Goal: Information Seeking & Learning: Learn about a topic

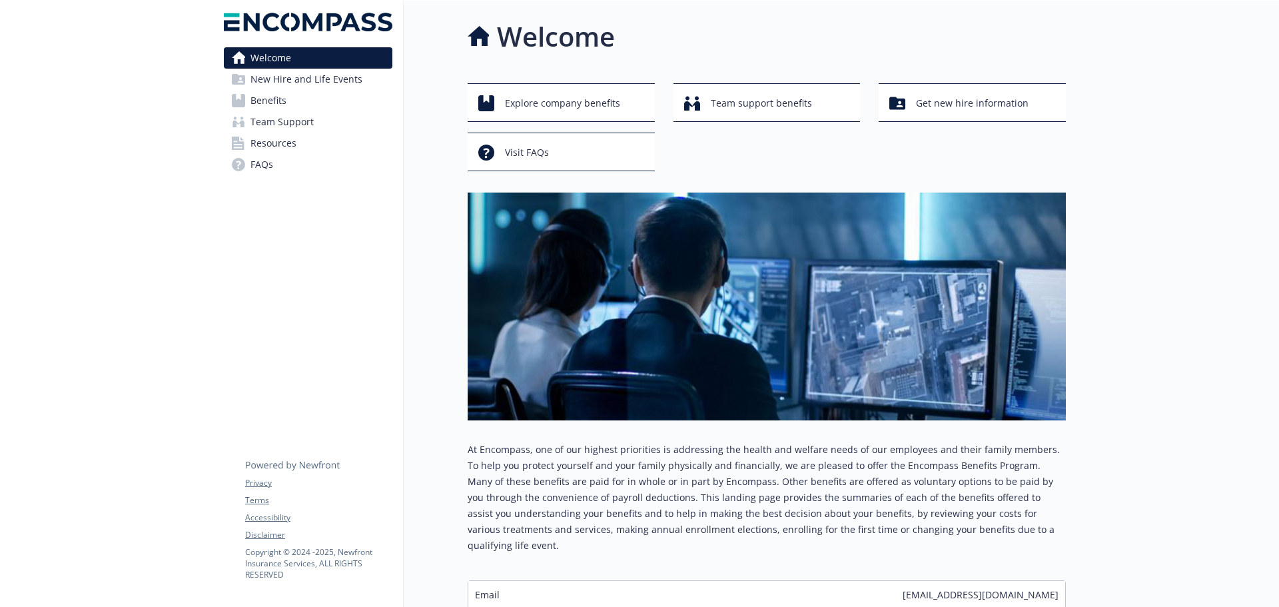
click at [267, 97] on span "Benefits" at bounding box center [269, 100] width 36 height 21
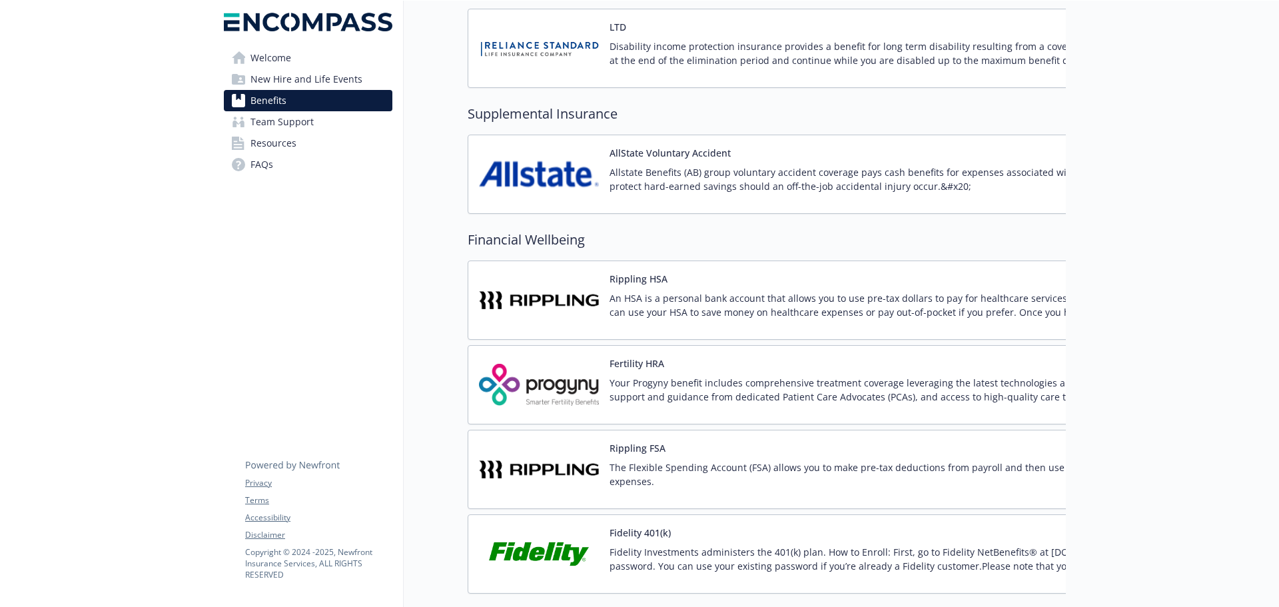
click at [743, 388] on p "Your Progyny benefit includes comprehensive treatment coverage leveraging the l…" at bounding box center [926, 390] width 633 height 28
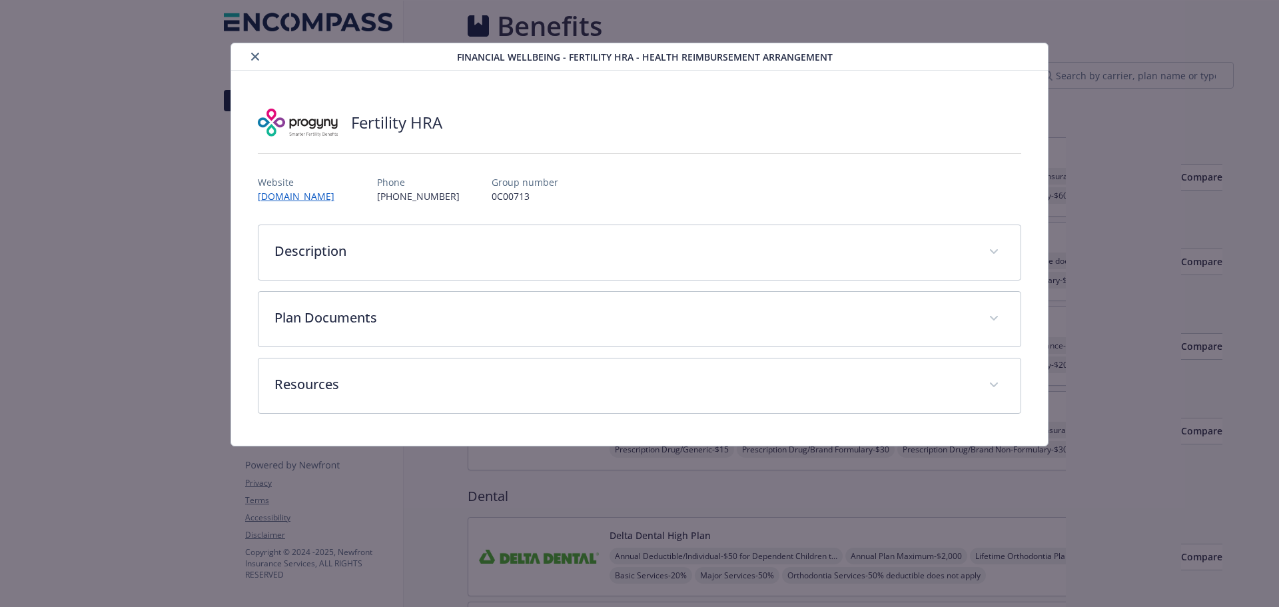
scroll to position [1066, 0]
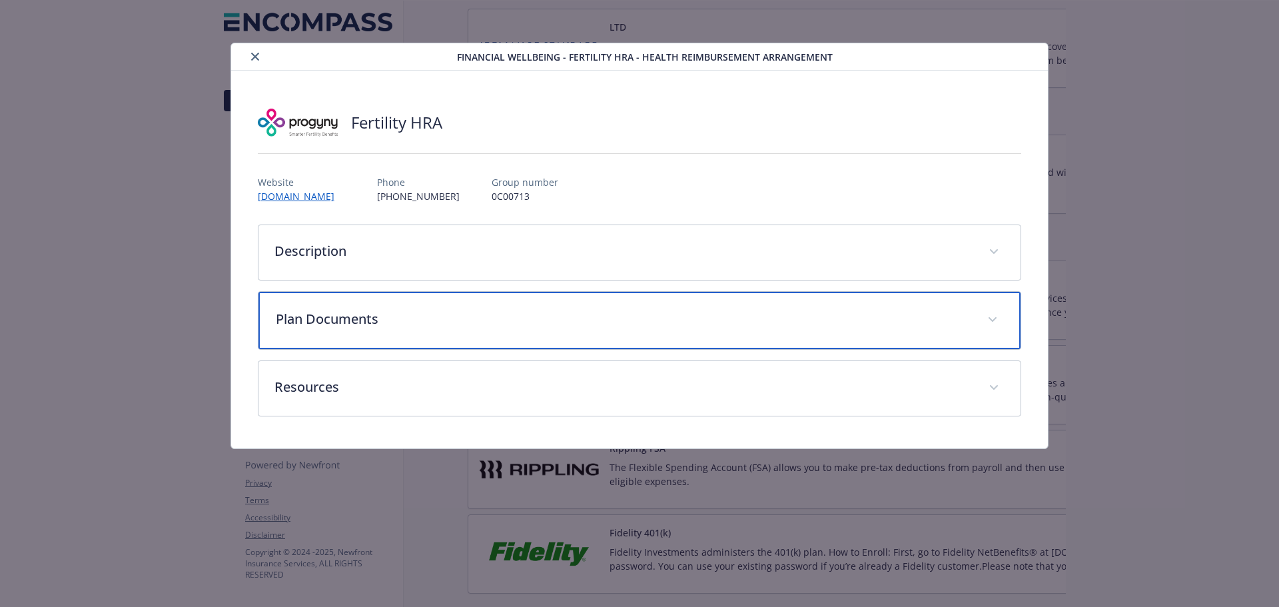
click at [988, 317] on span "details for plan Financial Wellbeing - Fertility HRA - Health Reimbursement Arr…" at bounding box center [992, 319] width 21 height 21
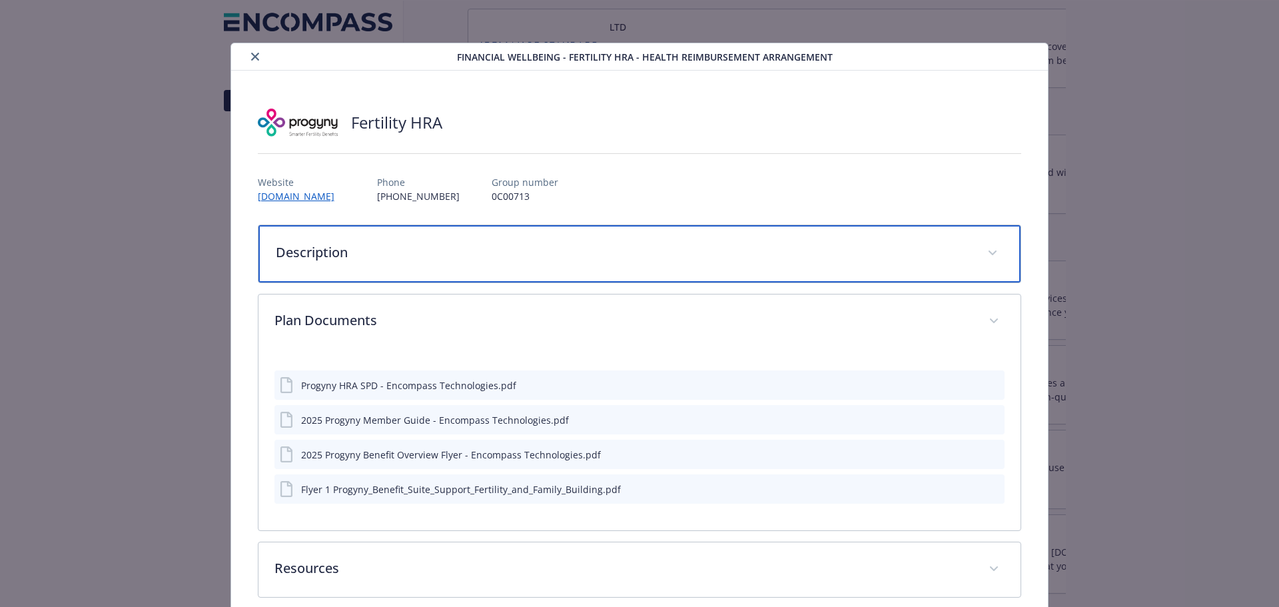
click at [430, 261] on p "Description" at bounding box center [624, 253] width 696 height 20
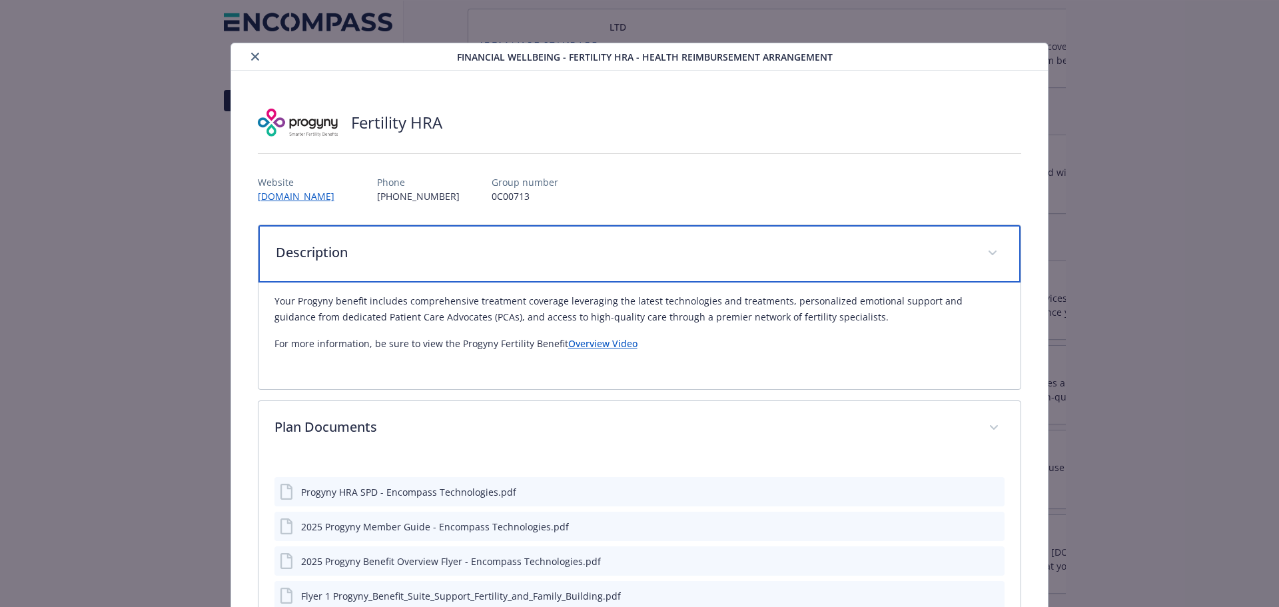
click at [666, 238] on div "Description" at bounding box center [640, 253] width 763 height 57
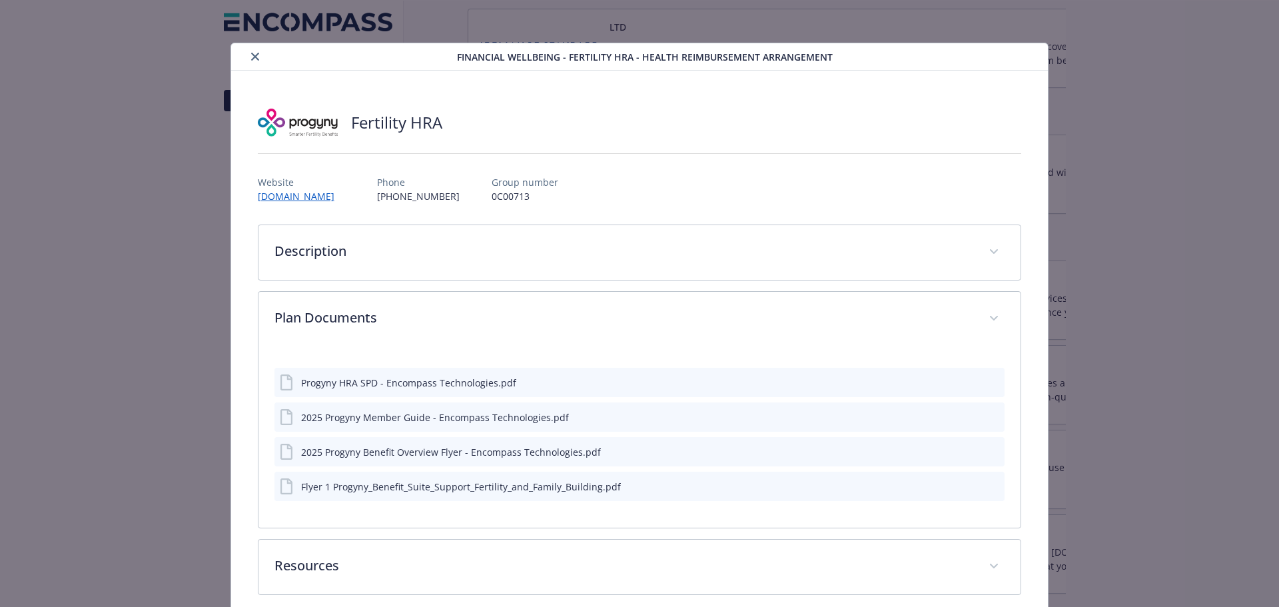
click at [986, 451] on icon "preview file" at bounding box center [992, 450] width 12 height 9
click at [986, 380] on icon "preview file" at bounding box center [992, 381] width 12 height 9
click at [986, 485] on icon "preview file" at bounding box center [992, 485] width 12 height 9
click at [251, 55] on icon "close" at bounding box center [255, 57] width 8 height 8
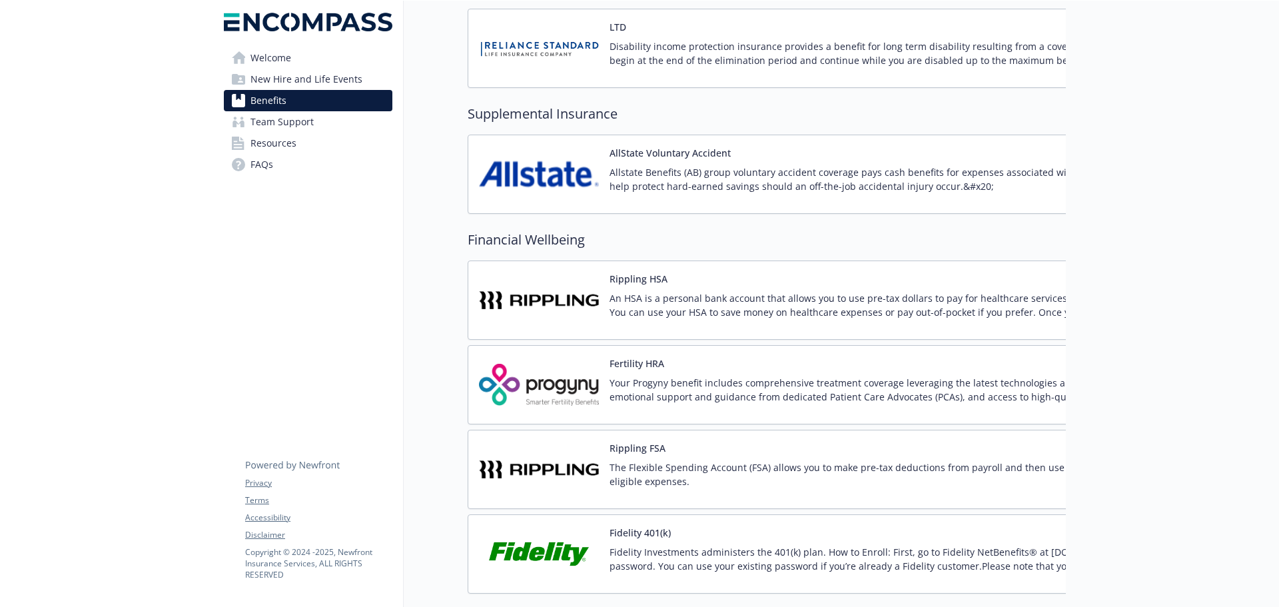
click at [562, 369] on img at bounding box center [539, 385] width 120 height 57
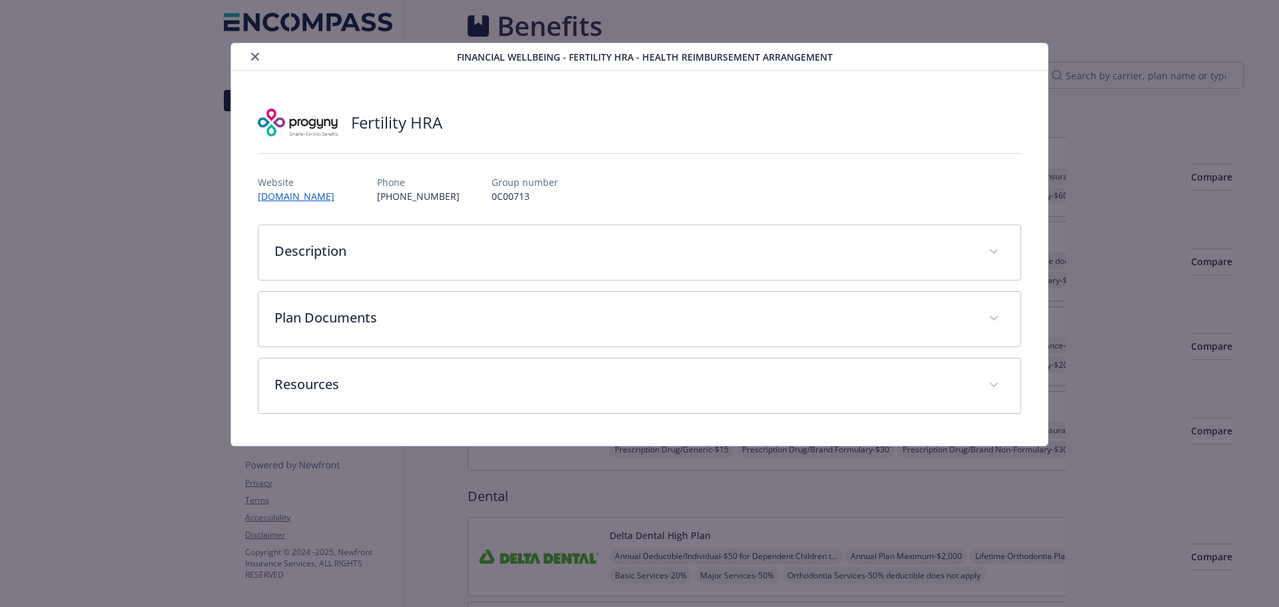
scroll to position [1066, 0]
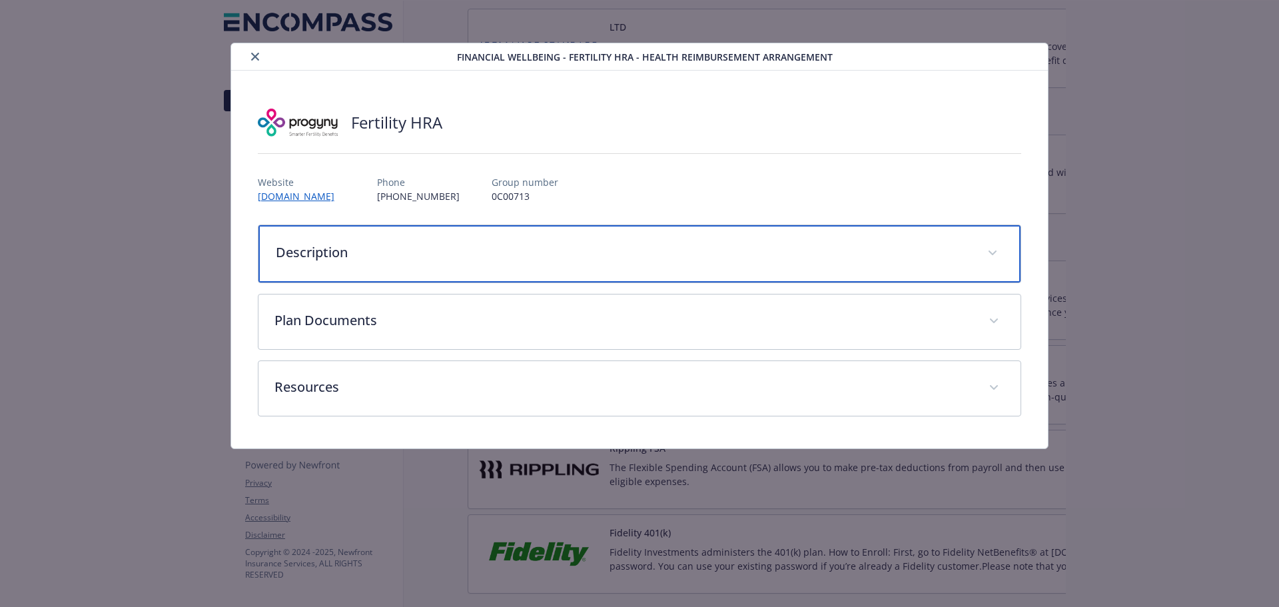
click at [482, 237] on div "Description" at bounding box center [640, 253] width 763 height 57
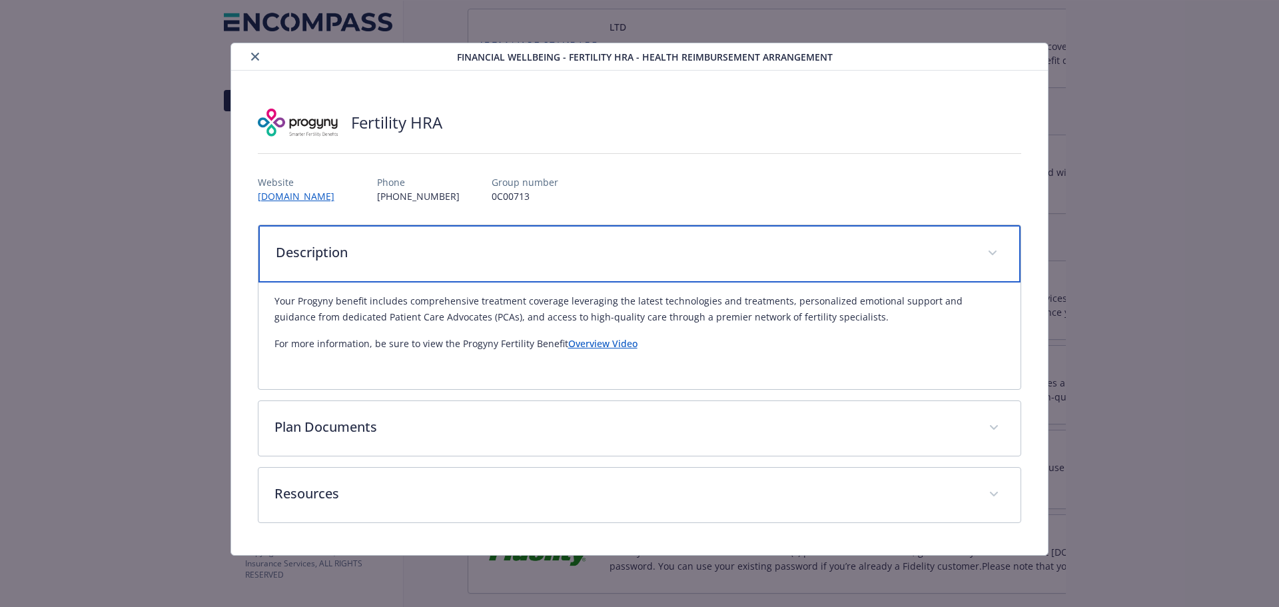
click at [482, 237] on div "Description" at bounding box center [640, 253] width 763 height 57
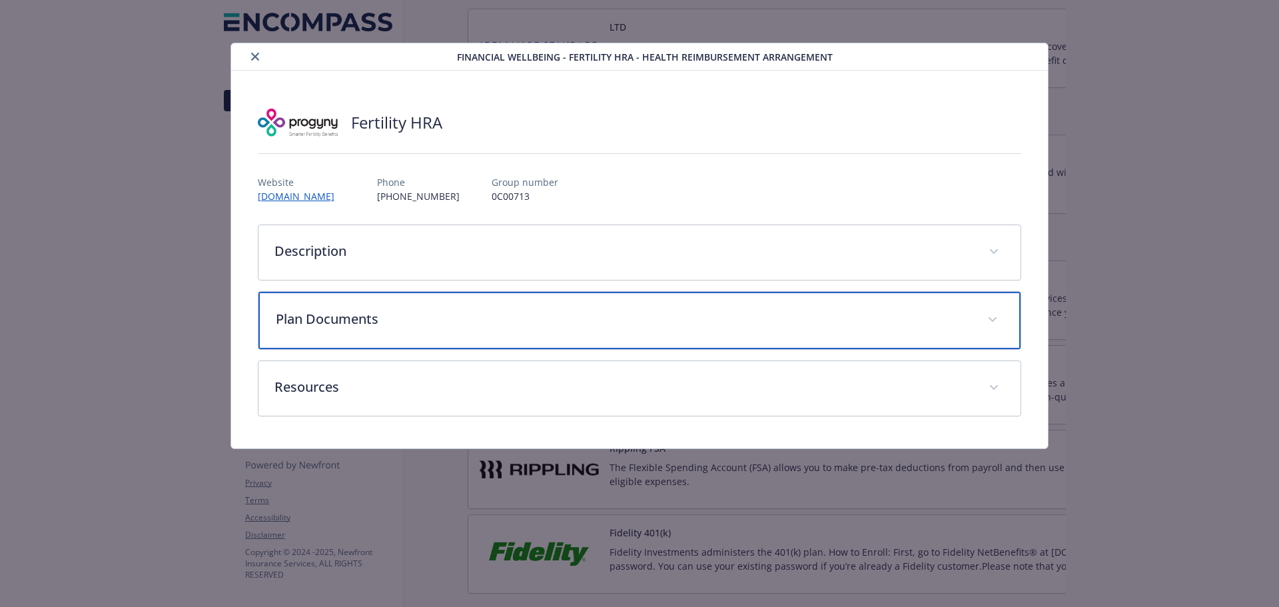
click at [450, 309] on div "Plan Documents" at bounding box center [640, 320] width 763 height 57
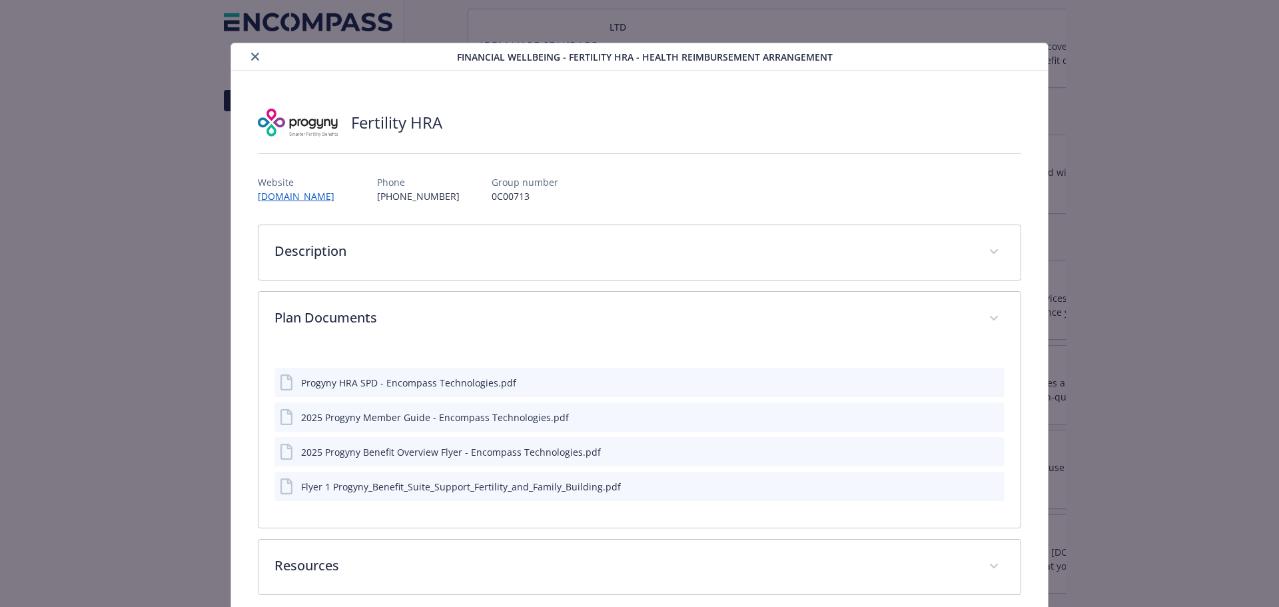
click at [986, 380] on icon "preview file" at bounding box center [992, 381] width 12 height 9
click at [986, 418] on icon "preview file" at bounding box center [992, 416] width 12 height 9
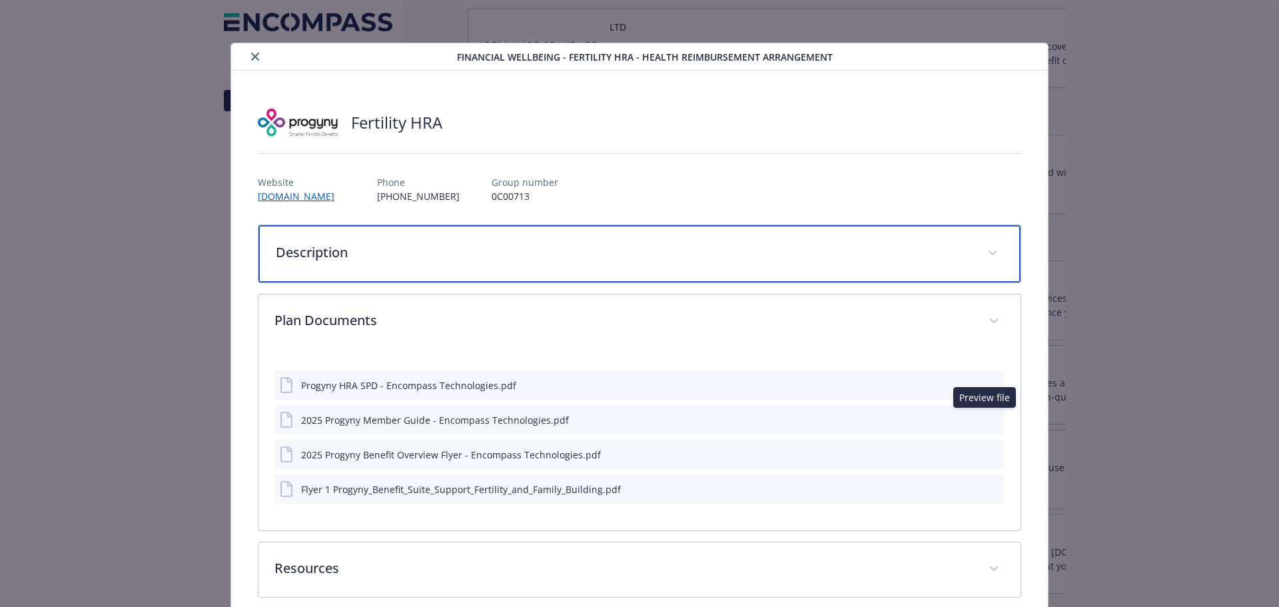
click at [982, 252] on span "details for plan Financial Wellbeing - Fertility HRA - Health Reimbursement Arr…" at bounding box center [992, 253] width 21 height 21
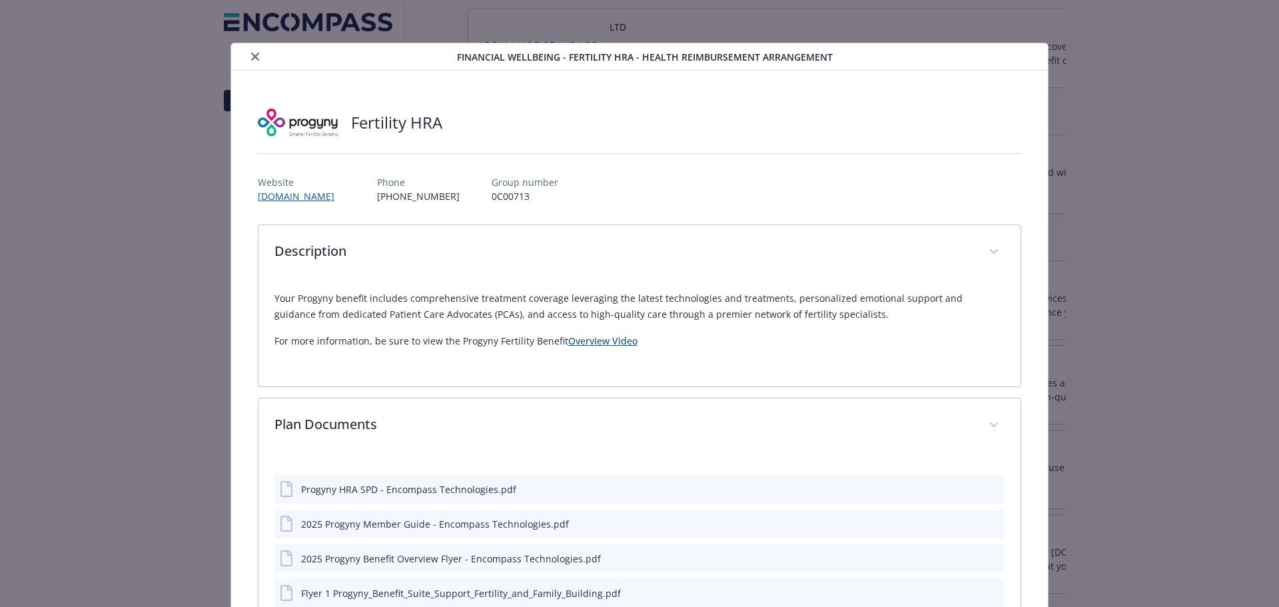
click at [251, 55] on icon "close" at bounding box center [255, 57] width 8 height 8
